Goal: Check status: Check status

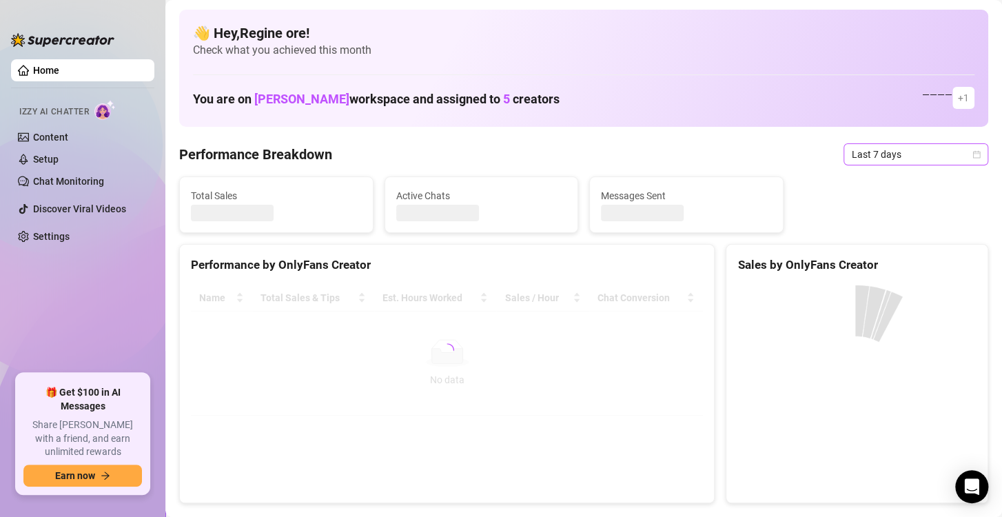
click at [918, 149] on span "Last 7 days" at bounding box center [915, 154] width 128 height 21
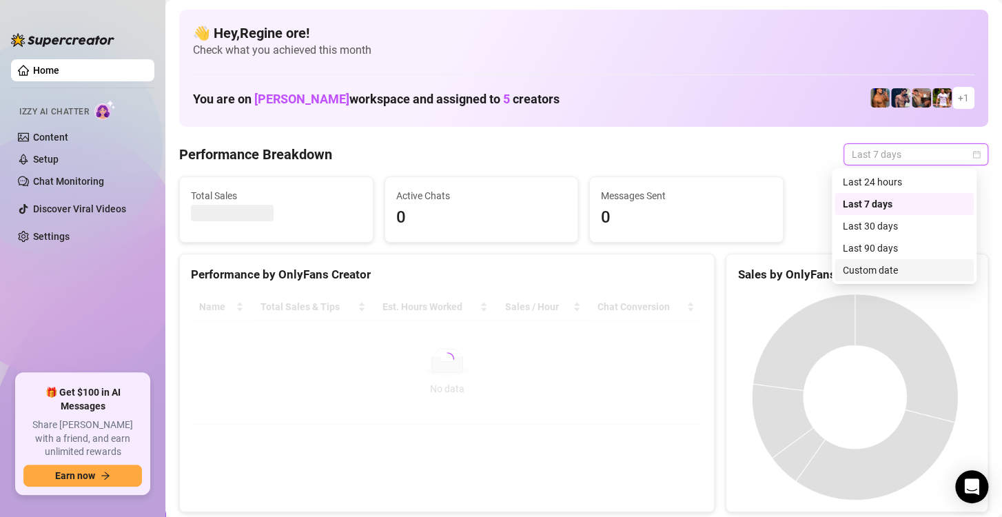
click at [856, 269] on div "Custom date" at bounding box center [903, 269] width 123 height 15
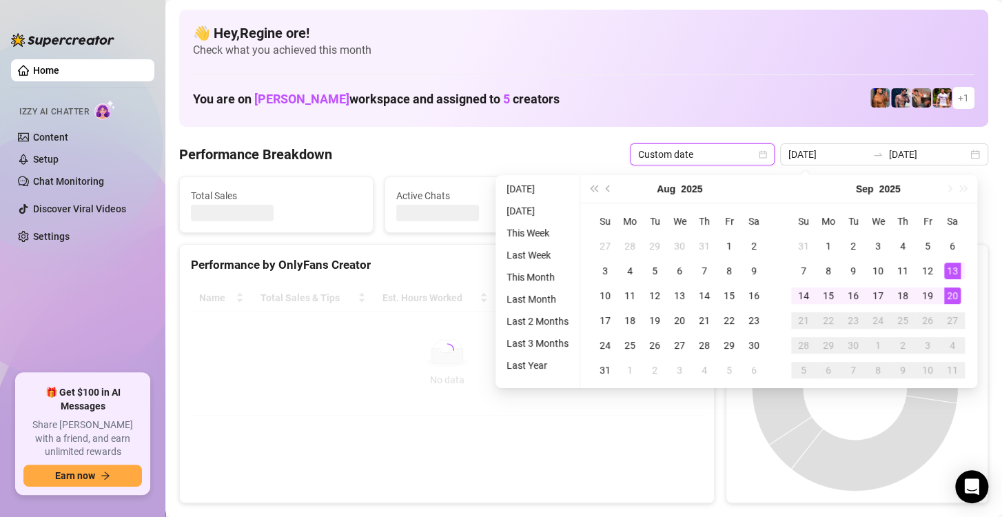
click at [953, 295] on div "20" at bounding box center [952, 295] width 17 height 17
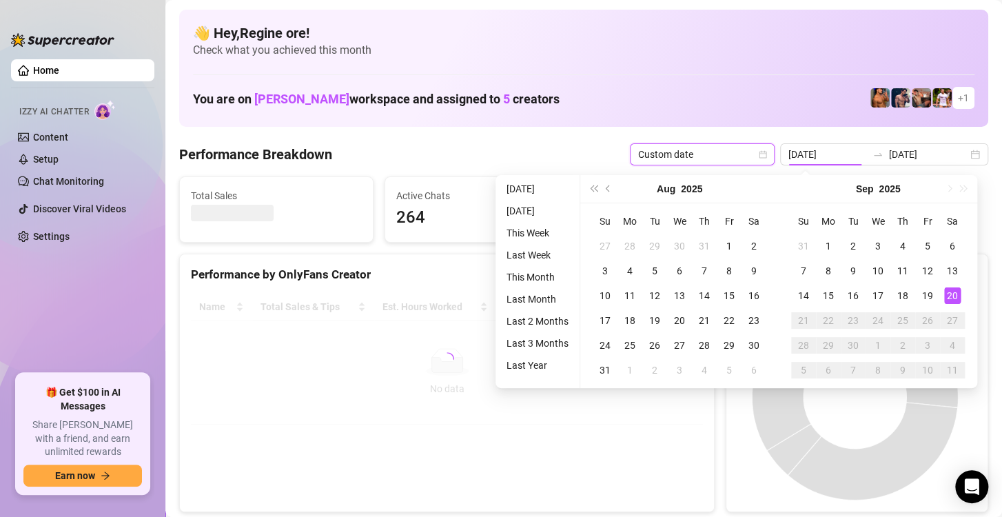
click at [953, 295] on div "20" at bounding box center [952, 295] width 17 height 17
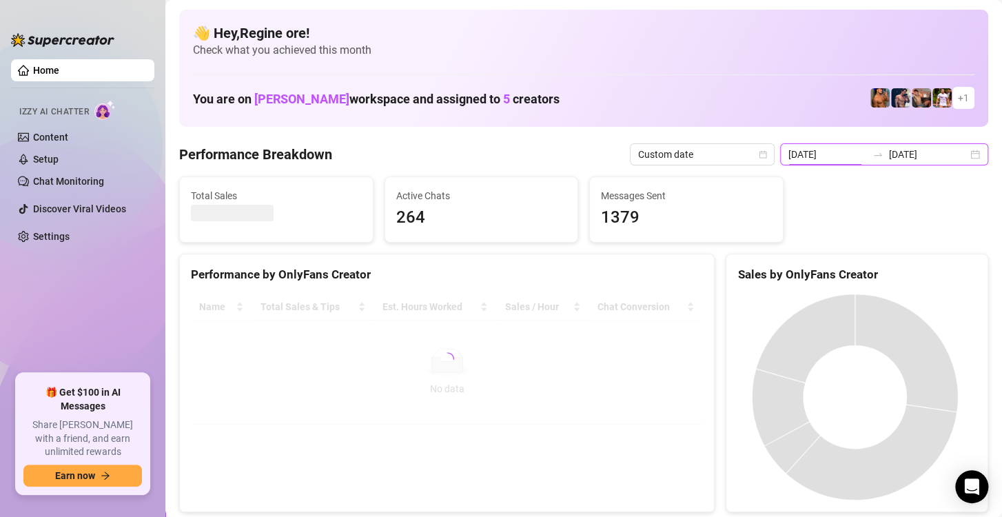
click at [835, 157] on input "2025-09-13" at bounding box center [827, 154] width 79 height 15
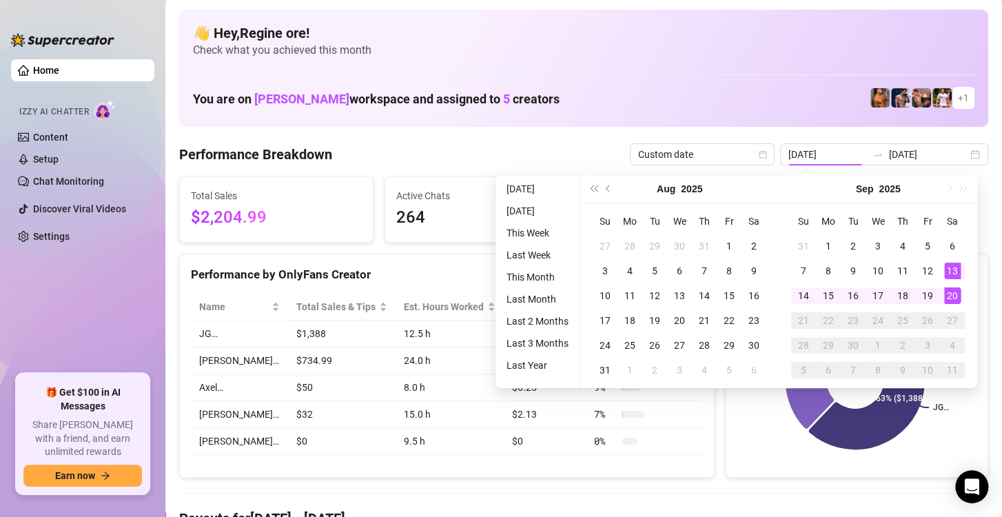
click at [951, 291] on div "20" at bounding box center [952, 295] width 17 height 17
type input "[DATE]"
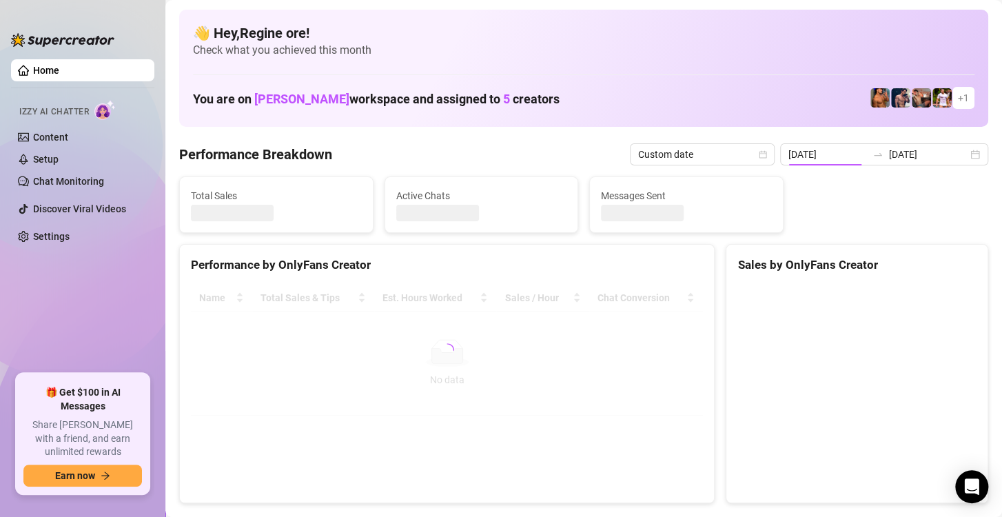
type input "[DATE]"
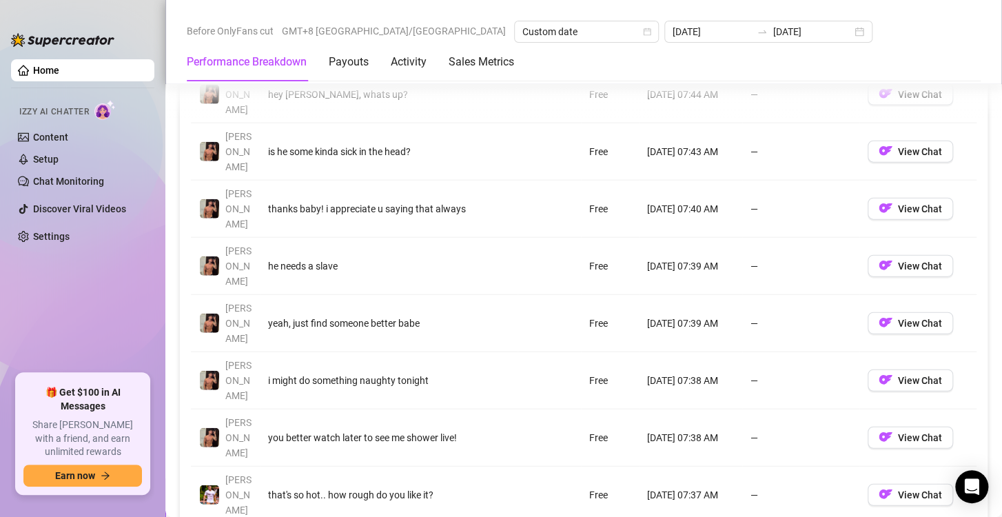
scroll to position [1860, 0]
